Goal: Task Accomplishment & Management: Use online tool/utility

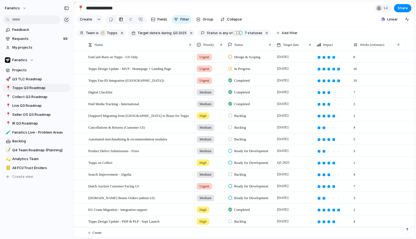
click at [341, 14] on section "**********" at bounding box center [244, 8] width 341 height 12
click at [247, 107] on span "Completed" at bounding box center [242, 103] width 16 height 5
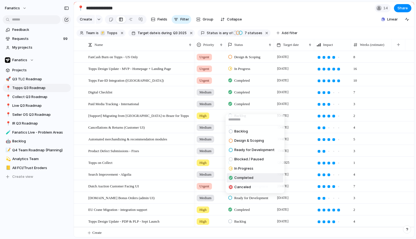
click at [247, 107] on div "Backlog Design & Scoping Ready for Development Blocked / Paused In Progress Com…" at bounding box center [208, 119] width 416 height 239
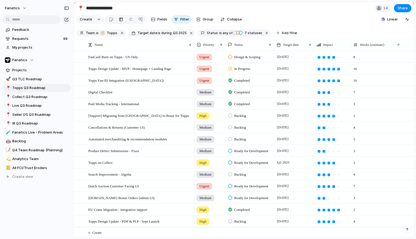
click at [243, 60] on span "Design & Scoping" at bounding box center [247, 56] width 26 height 5
click at [243, 61] on div "Backlog Design & Scoping Ready for Development Blocked / Paused In Progress Com…" at bounding box center [208, 119] width 416 height 239
click at [306, 26] on section "Create Fields Filter Group Zoom Collapse Linear" at bounding box center [244, 20] width 341 height 13
